Goal: Navigation & Orientation: Understand site structure

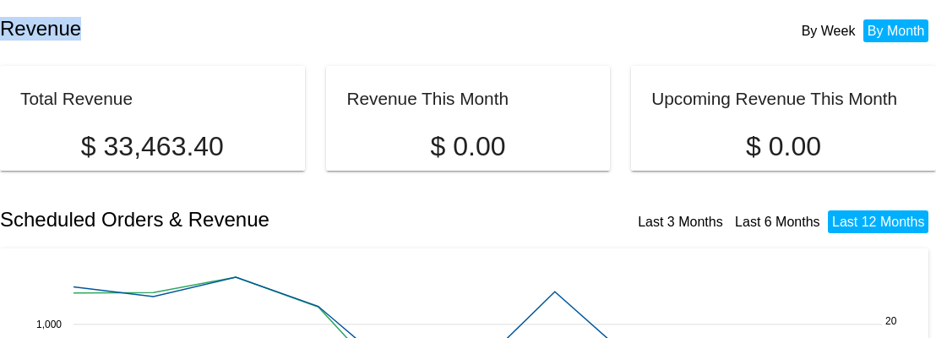
click at [276, 44] on div "Revenue By Week By Month" at bounding box center [468, 28] width 936 height 57
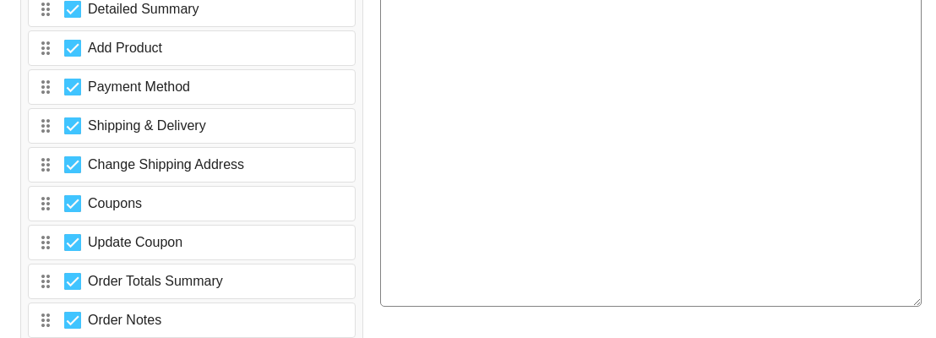
scroll to position [3415, 0]
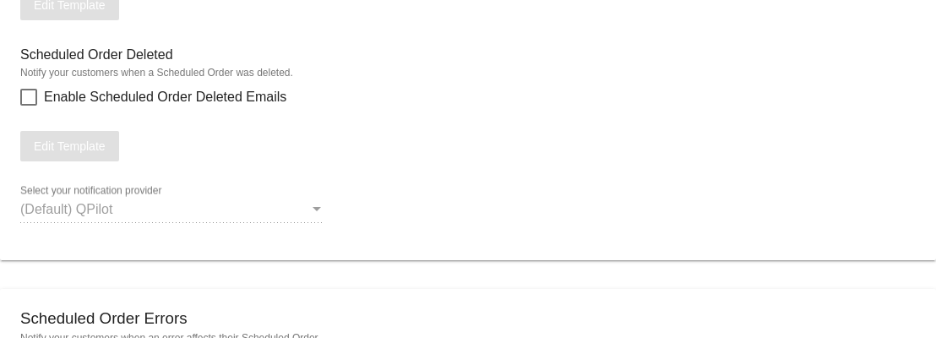
scroll to position [1948, 0]
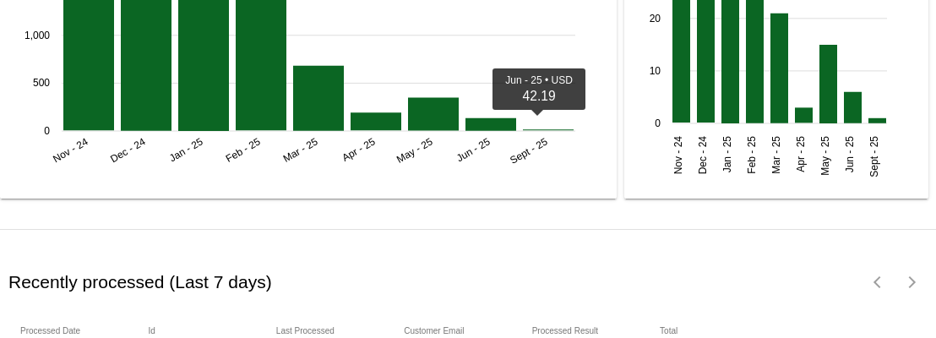
scroll to position [2450, 0]
